Goal: Task Accomplishment & Management: Manage account settings

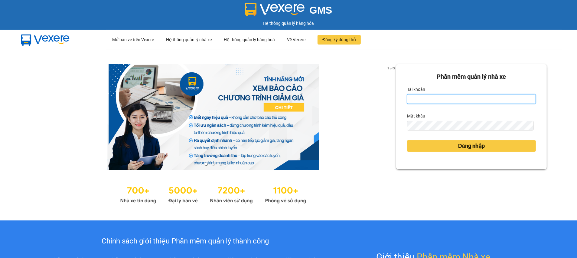
click at [444, 98] on input "Tài khoản" at bounding box center [471, 99] width 129 height 10
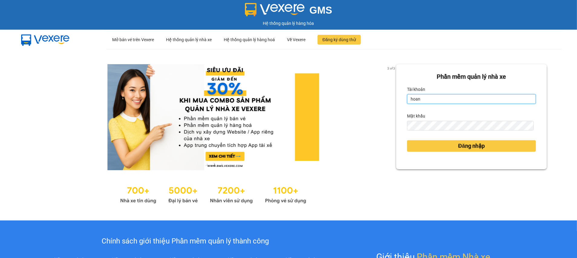
type input "hoangtrang.phucloi"
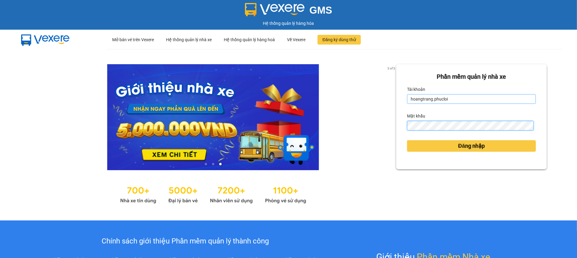
click at [407, 140] on button "Đăng nhập" at bounding box center [471, 145] width 129 height 11
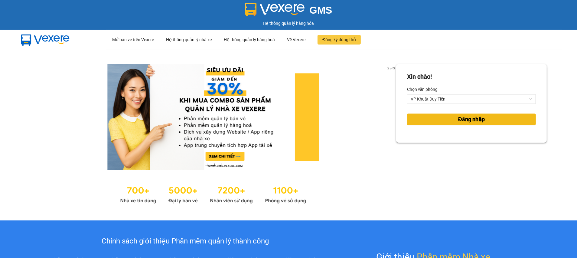
click at [443, 121] on button "Đăng nhập" at bounding box center [471, 118] width 129 height 11
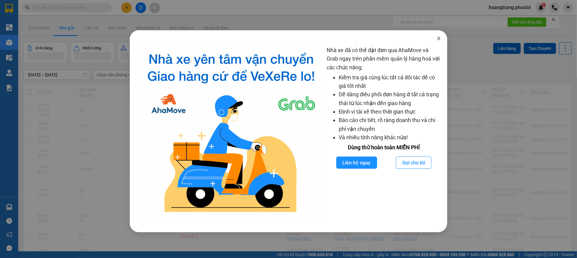
click at [441, 38] on icon "close" at bounding box center [439, 38] width 5 height 5
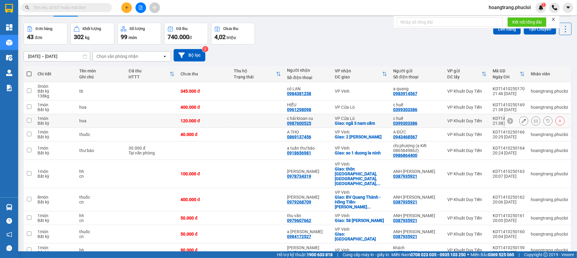
scroll to position [30, 0]
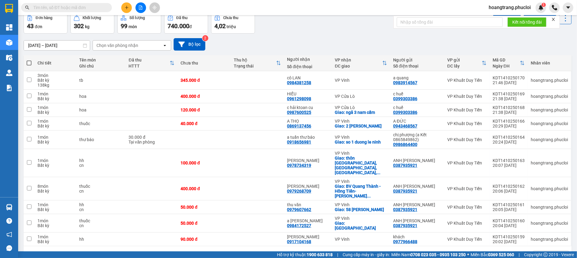
click at [551, 251] on div "10 / trang" at bounding box center [546, 256] width 27 height 10
click at [540, 224] on span "100 / trang" at bounding box center [542, 223] width 22 height 6
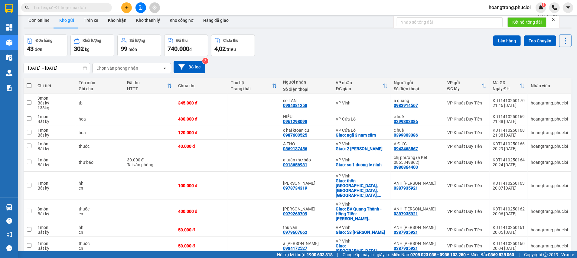
scroll to position [0, 0]
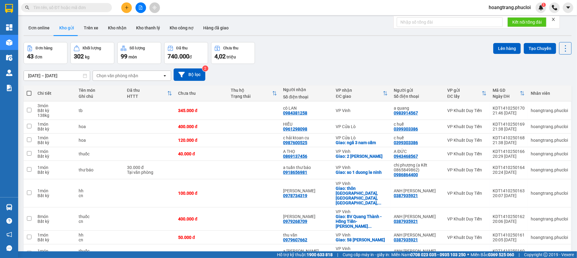
click at [385, 93] on icon at bounding box center [385, 93] width 5 height 5
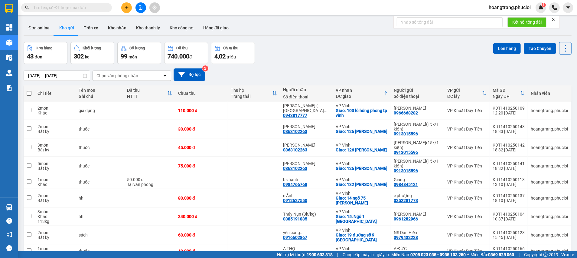
click at [122, 73] on div "Chọn văn phòng nhận" at bounding box center [118, 76] width 42 height 6
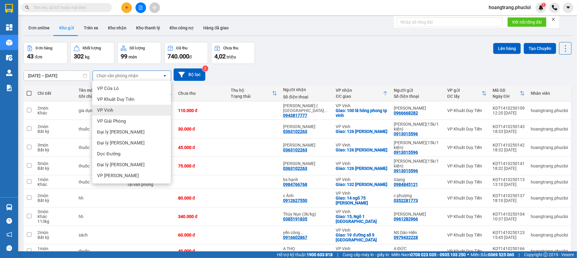
click at [130, 110] on div "VP Vinh" at bounding box center [131, 110] width 79 height 11
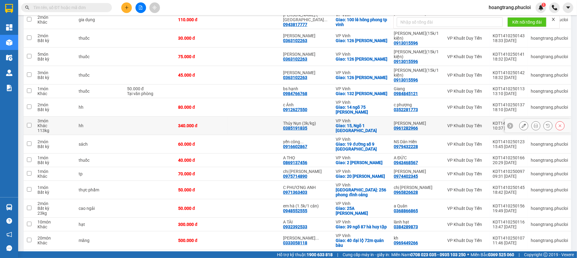
scroll to position [45, 0]
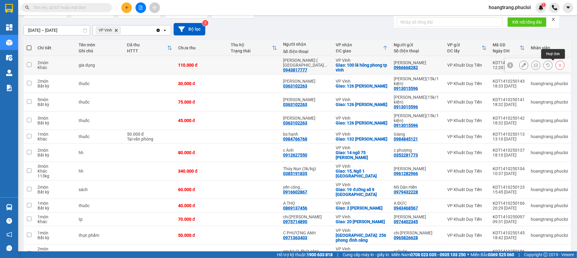
click at [556, 64] on button at bounding box center [560, 65] width 8 height 11
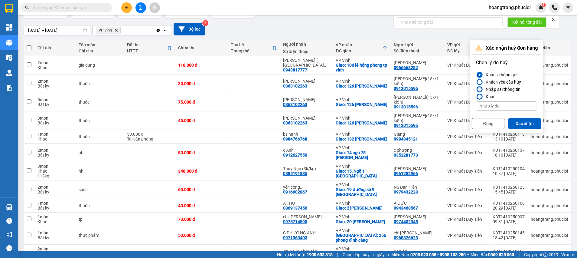
click at [505, 89] on div "Nhập sai thông tin" at bounding box center [502, 89] width 37 height 7
click at [476, 89] on input "Nhập sai thông tin" at bounding box center [476, 89] width 0 height 0
click at [514, 121] on button "Xác nhận" at bounding box center [524, 123] width 33 height 11
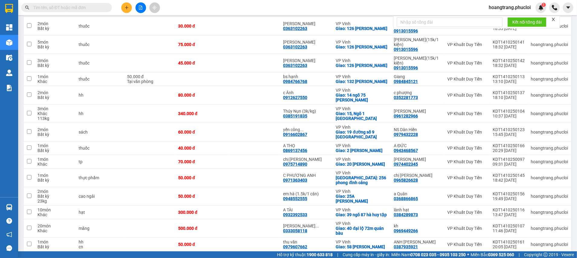
scroll to position [76, 0]
